Goal: Obtain resource: Download file/media

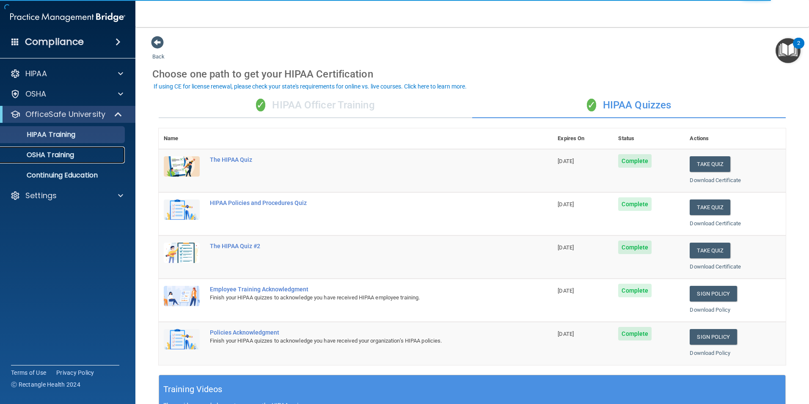
click at [57, 156] on p "OSHA Training" at bounding box center [39, 155] width 69 height 8
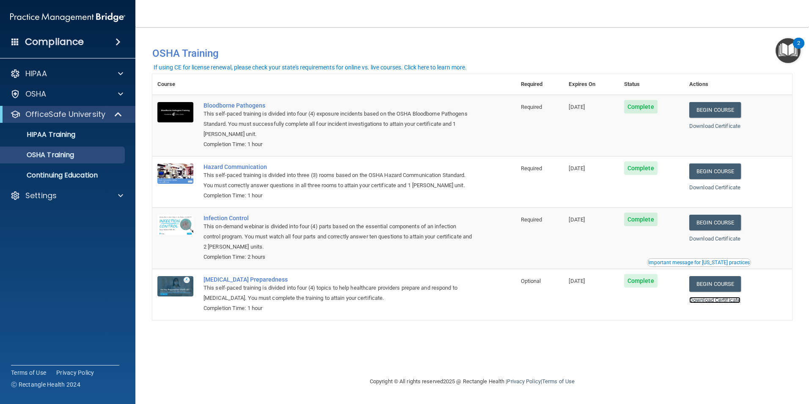
click at [721, 303] on link "Download Certificate" at bounding box center [714, 300] width 51 height 6
click at [735, 239] on link "Download Certificate" at bounding box center [714, 238] width 51 height 6
click at [720, 187] on link "Download Certificate" at bounding box center [714, 187] width 51 height 6
click at [740, 124] on link "Download Certificate" at bounding box center [714, 126] width 51 height 6
click at [90, 134] on div "HIPAA Training" at bounding box center [62, 134] width 115 height 8
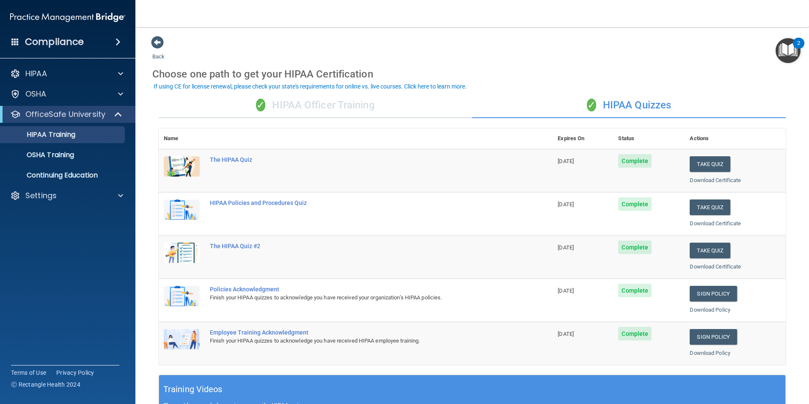
click at [362, 111] on div "✓ HIPAA Officer Training" at bounding box center [315, 105] width 313 height 25
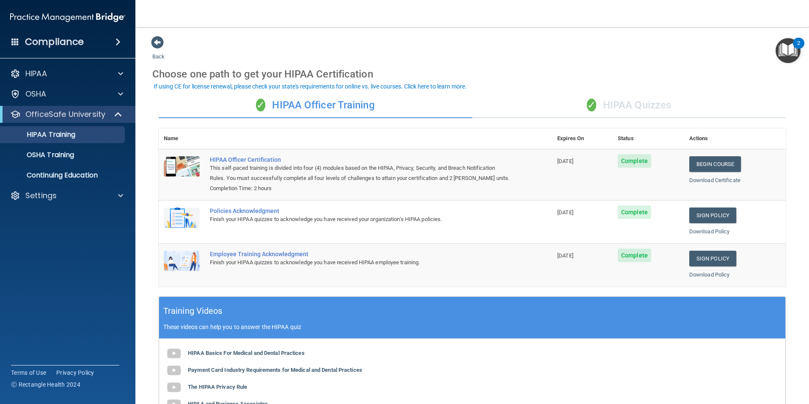
click at [668, 103] on div "✓ HIPAA Quizzes" at bounding box center [628, 105] width 313 height 25
